Goal: Task Accomplishment & Management: Use online tool/utility

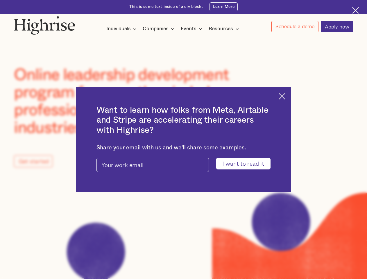
click at [247, 164] on input "I want to read it" at bounding box center [243, 163] width 54 height 11
click at [285, 95] on img at bounding box center [281, 96] width 7 height 7
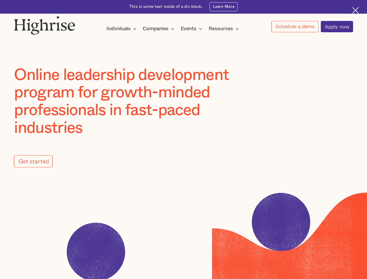
click at [45, 24] on img at bounding box center [44, 25] width 61 height 19
click at [121, 29] on div "Individuals" at bounding box center [118, 28] width 24 height 7
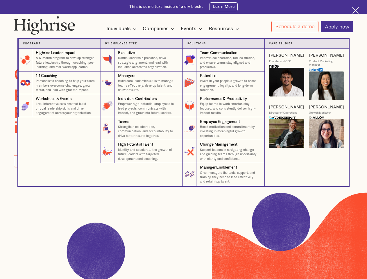
click at [159, 29] on div "Companies" at bounding box center [156, 28] width 26 height 7
click at [193, 29] on div "Events" at bounding box center [189, 28] width 16 height 7
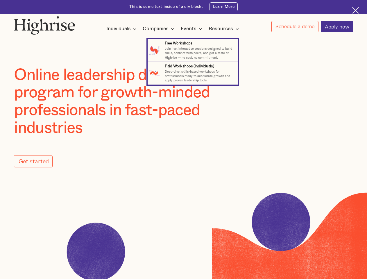
click at [225, 29] on div "Resources" at bounding box center [220, 28] width 24 height 7
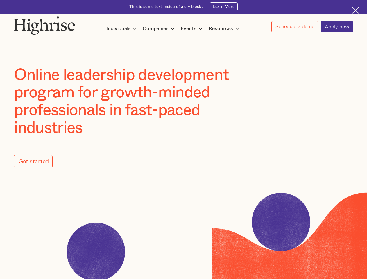
click at [294, 27] on link "Schedule a demo" at bounding box center [294, 26] width 47 height 11
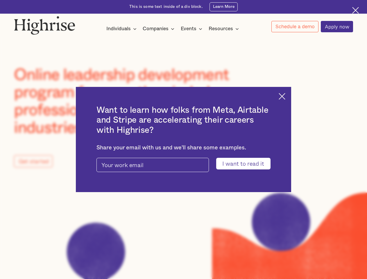
click at [247, 164] on input "I want to read it" at bounding box center [243, 163] width 54 height 11
click at [285, 95] on img at bounding box center [281, 96] width 7 height 7
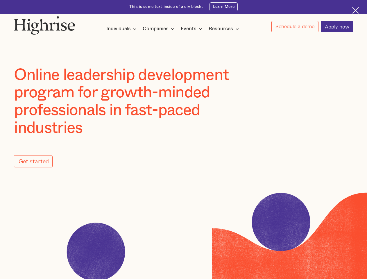
click at [45, 24] on img at bounding box center [44, 25] width 61 height 19
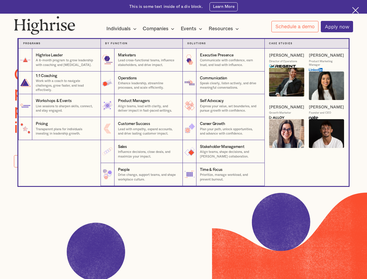
click at [121, 29] on div "Individuals" at bounding box center [118, 28] width 24 height 7
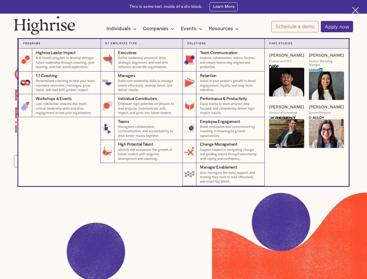
click at [159, 29] on div "Companies" at bounding box center [156, 28] width 26 height 7
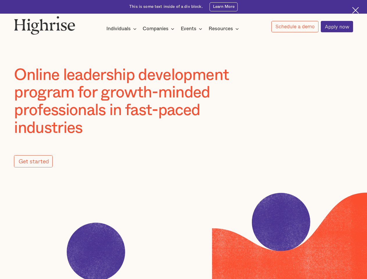
click at [193, 29] on div "Events" at bounding box center [189, 28] width 16 height 7
click at [225, 29] on div "Resources" at bounding box center [220, 28] width 24 height 7
click at [294, 27] on link "Schedule a demo" at bounding box center [294, 26] width 47 height 11
